Goal: Find specific page/section: Find specific page/section

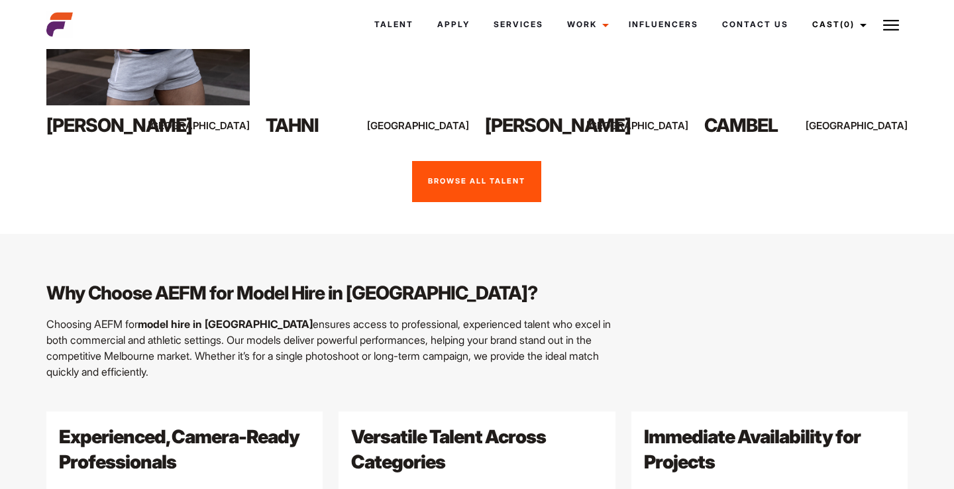
scroll to position [1239, 0]
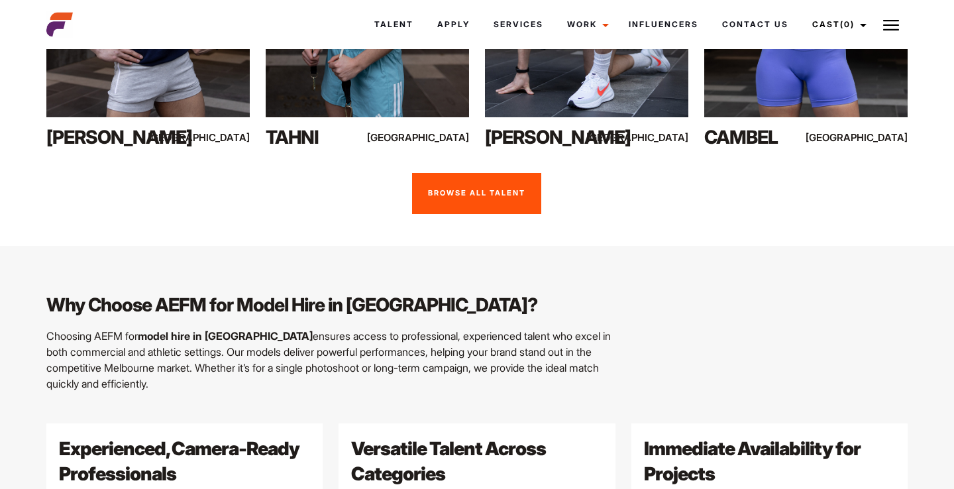
click at [484, 173] on link "Browse all talent" at bounding box center [476, 193] width 129 height 41
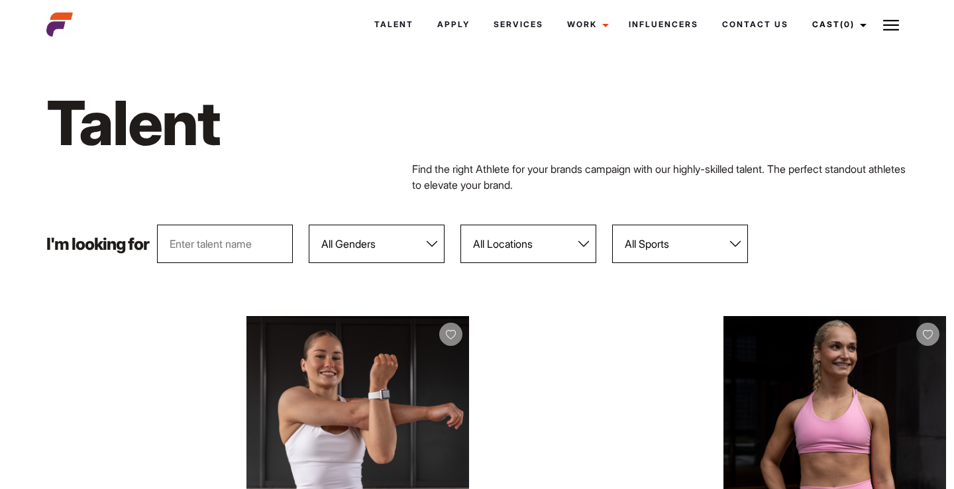
click at [259, 245] on input "text" at bounding box center [225, 244] width 136 height 38
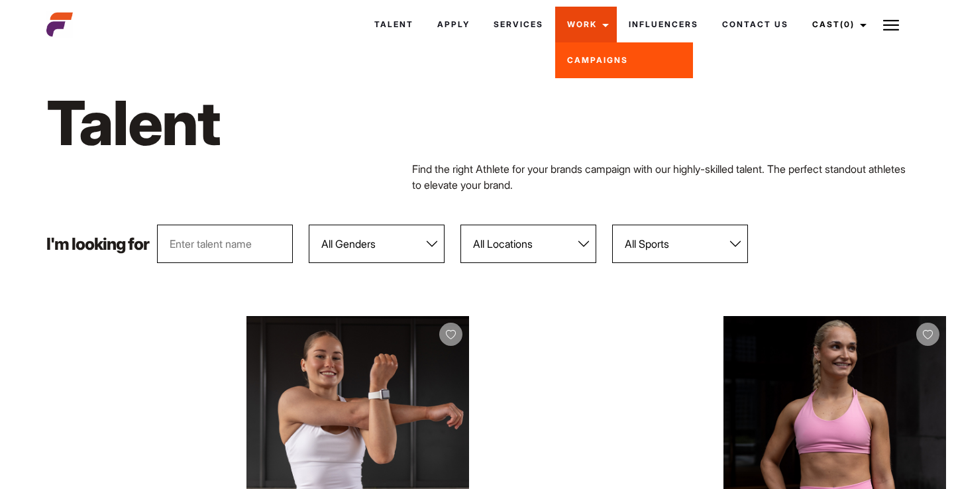
click at [598, 26] on link "Work" at bounding box center [586, 25] width 62 height 36
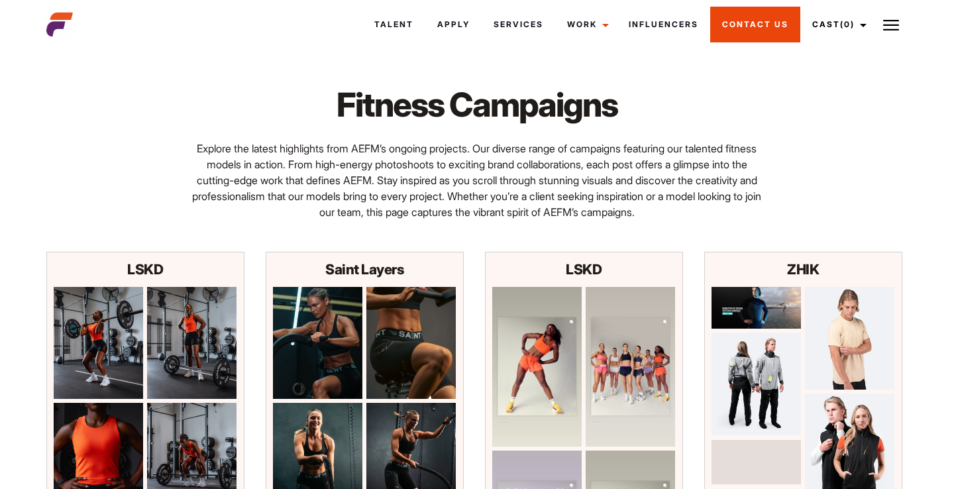
click at [738, 32] on link "Contact Us" at bounding box center [755, 25] width 90 height 36
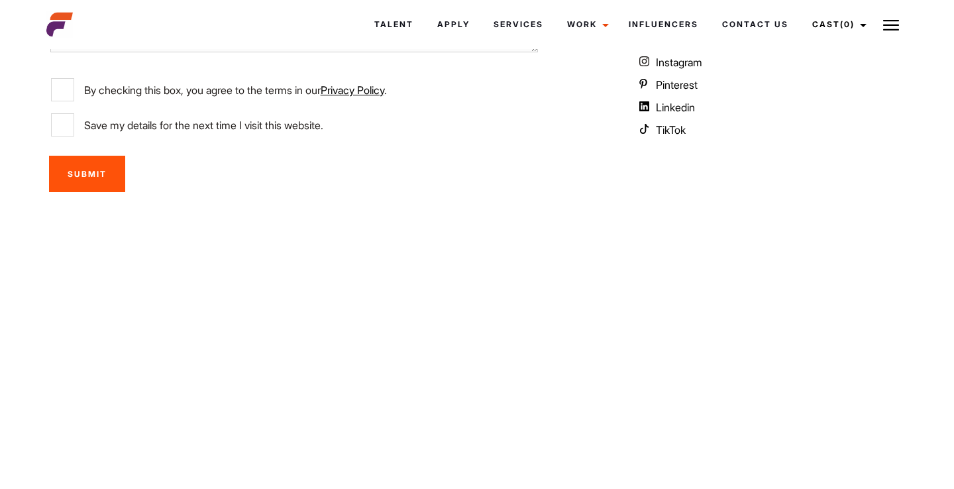
scroll to position [443, 0]
